Goal: Task Accomplishment & Management: Complete application form

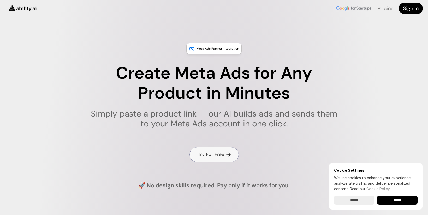
click at [207, 156] on h4 "Try For Free" at bounding box center [211, 154] width 26 height 7
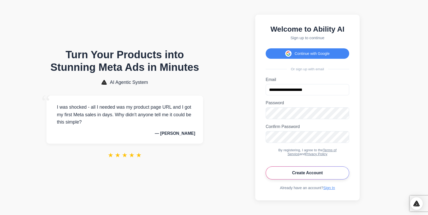
click at [300, 175] on button "Create Account" at bounding box center [308, 172] width 84 height 13
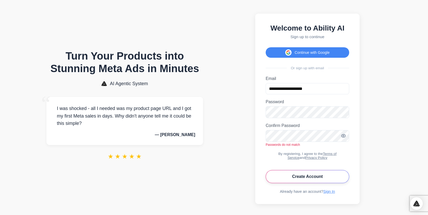
click at [304, 182] on button "Create Account" at bounding box center [308, 176] width 84 height 13
